Goal: Information Seeking & Learning: Learn about a topic

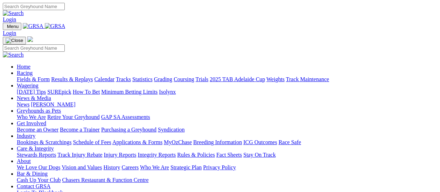
click at [38, 76] on link "Fields & Form" at bounding box center [33, 79] width 33 height 6
click at [28, 76] on link "Fields & Form" at bounding box center [33, 79] width 33 height 6
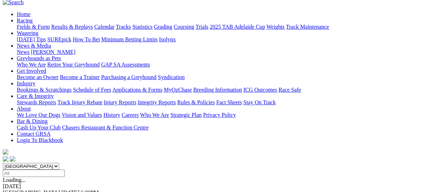
scroll to position [70, 0]
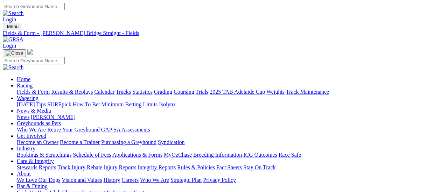
click at [20, 89] on link "Fields & Form" at bounding box center [33, 92] width 33 height 6
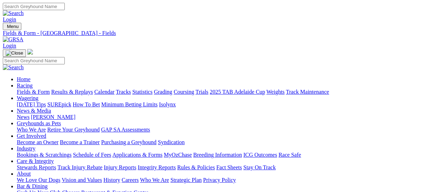
click at [17, 89] on link "Fields & Form" at bounding box center [33, 92] width 33 height 6
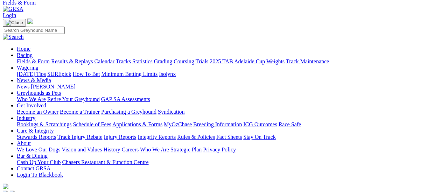
scroll to position [70, 0]
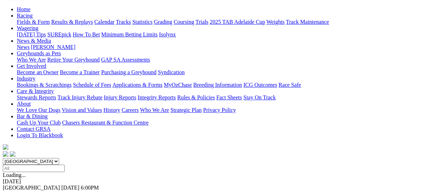
click at [15, 191] on link "F" at bounding box center [13, 194] width 3 height 6
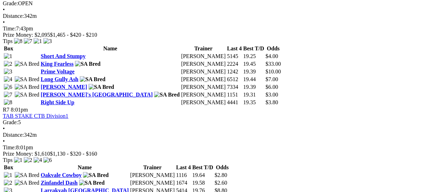
scroll to position [876, 0]
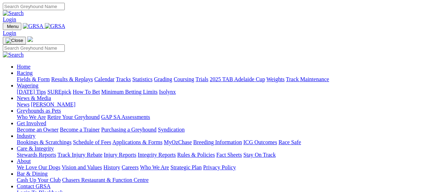
click at [29, 102] on link "News" at bounding box center [23, 105] width 13 height 6
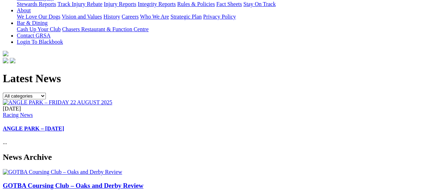
scroll to position [175, 0]
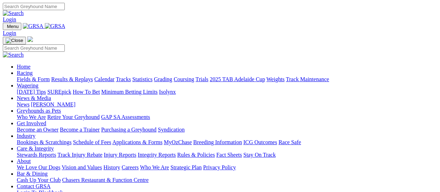
click at [27, 76] on link "Fields & Form" at bounding box center [33, 79] width 33 height 6
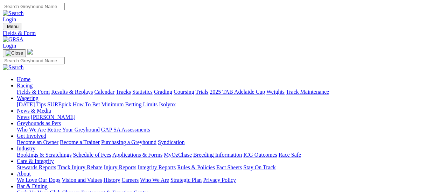
click at [176, 165] on link "Integrity Reports" at bounding box center [157, 168] width 38 height 6
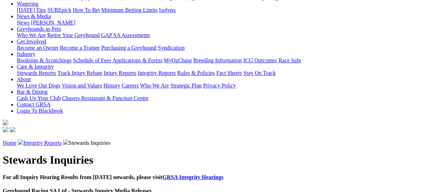
scroll to position [105, 0]
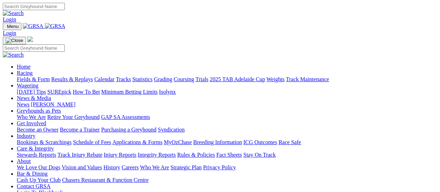
click at [35, 76] on link "Fields & Form" at bounding box center [33, 79] width 33 height 6
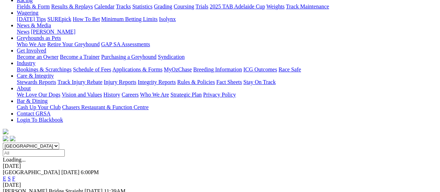
scroll to position [70, 0]
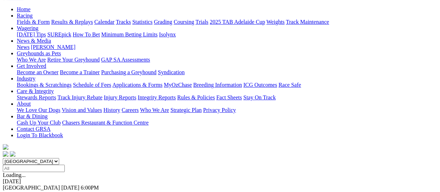
click at [15, 191] on link "F" at bounding box center [13, 194] width 3 height 6
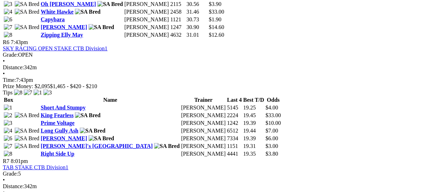
scroll to position [876, 0]
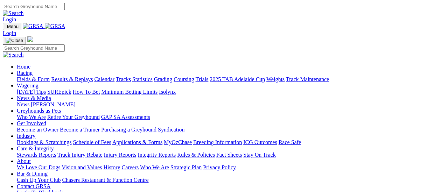
click at [38, 76] on link "Fields & Form" at bounding box center [33, 79] width 33 height 6
click at [37, 76] on link "Fields & Form" at bounding box center [33, 79] width 33 height 6
click at [30, 76] on link "Fields & Form" at bounding box center [33, 79] width 33 height 6
click at [18, 76] on link "Fields & Form" at bounding box center [33, 79] width 33 height 6
click at [41, 76] on link "Fields & Form" at bounding box center [33, 79] width 33 height 6
